Goal: Register for event/course

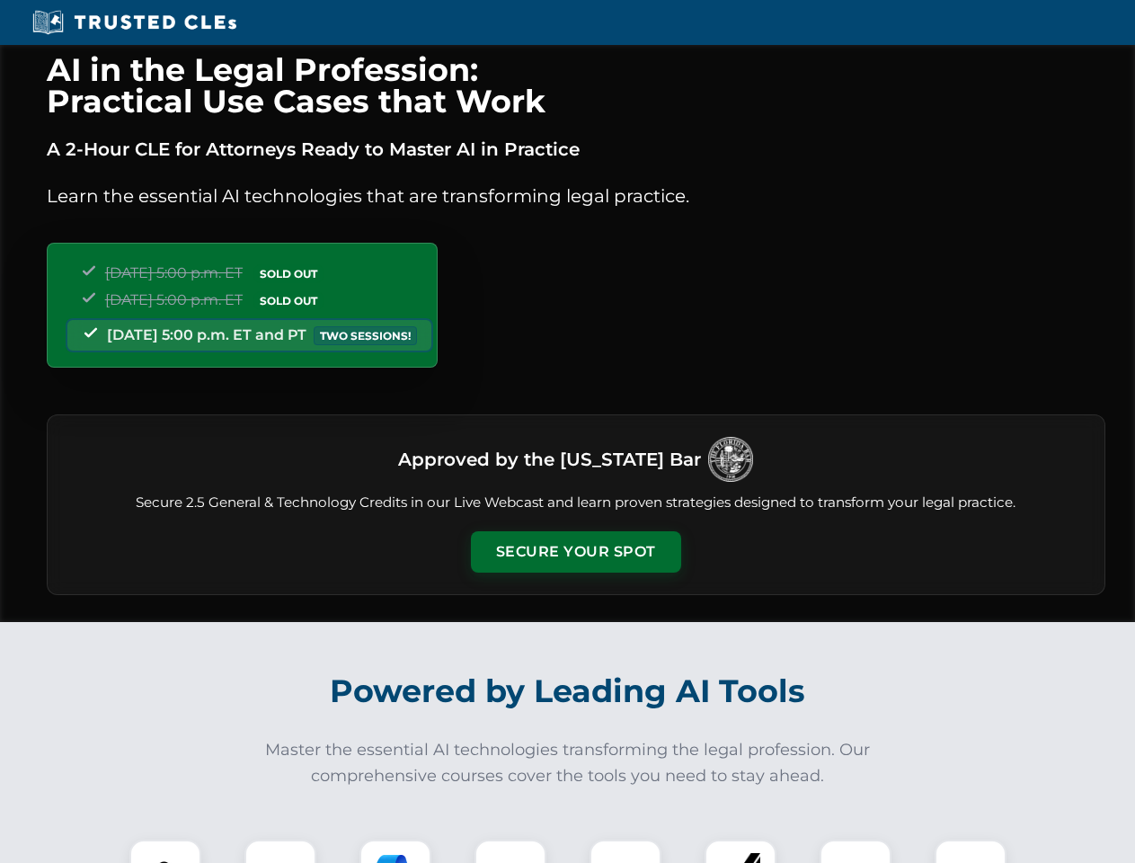
click at [575, 552] on button "Secure Your Spot" at bounding box center [576, 551] width 210 height 41
click at [165, 851] on img at bounding box center [165, 875] width 52 height 52
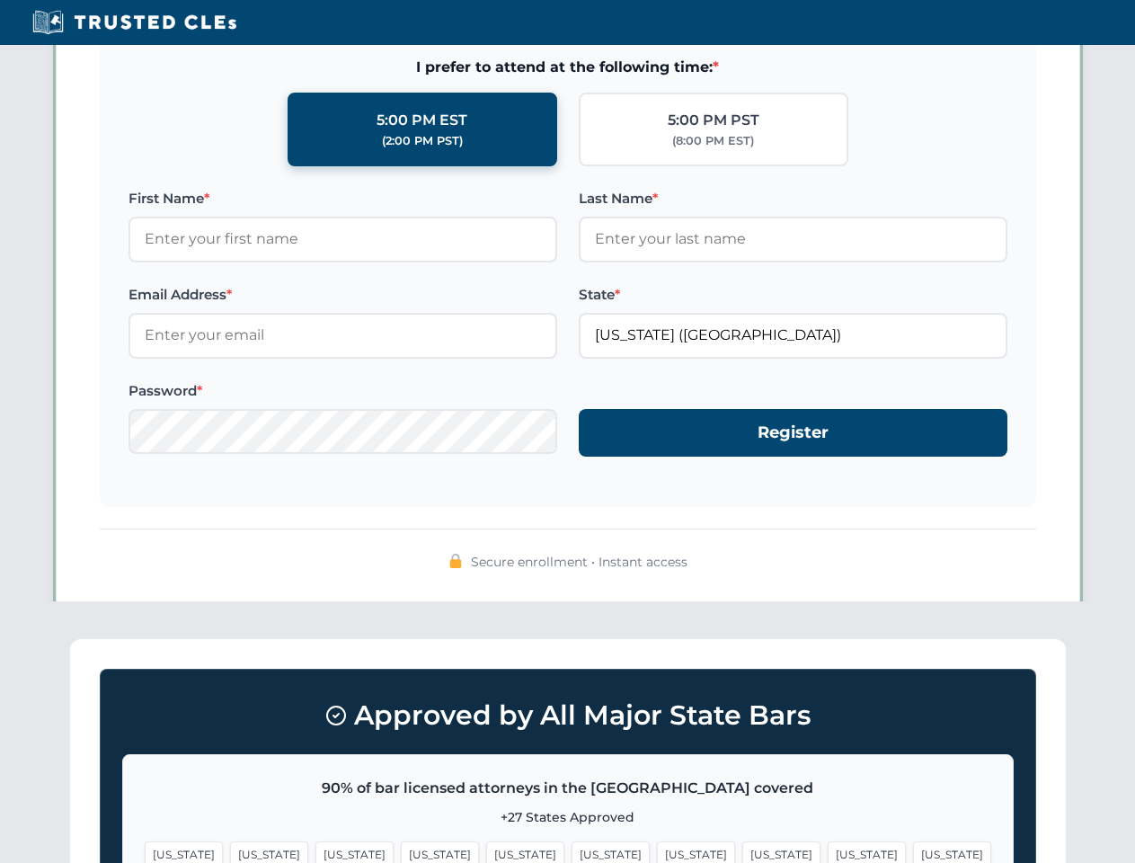
click at [657, 851] on span "[US_STATE]" at bounding box center [696, 854] width 78 height 26
click at [828, 851] on span "[US_STATE]" at bounding box center [867, 854] width 78 height 26
